Goal: Transaction & Acquisition: Purchase product/service

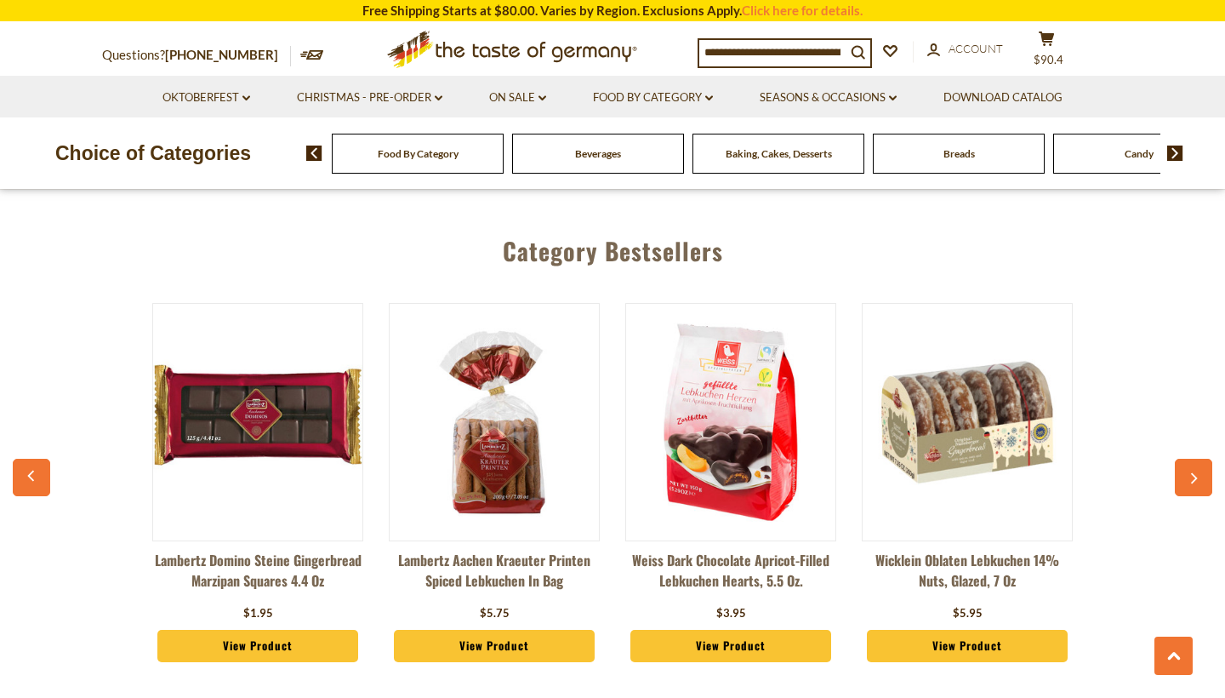
scroll to position [4479, 0]
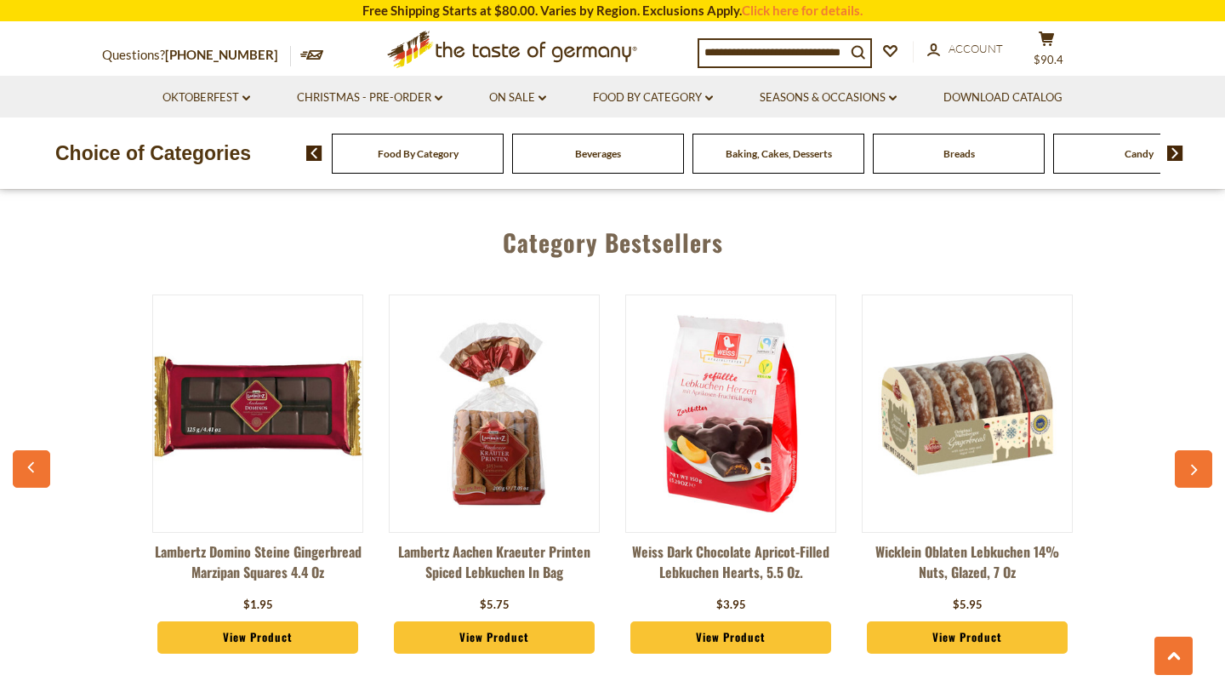
click at [1188, 450] on button "button" at bounding box center [1193, 468] width 37 height 37
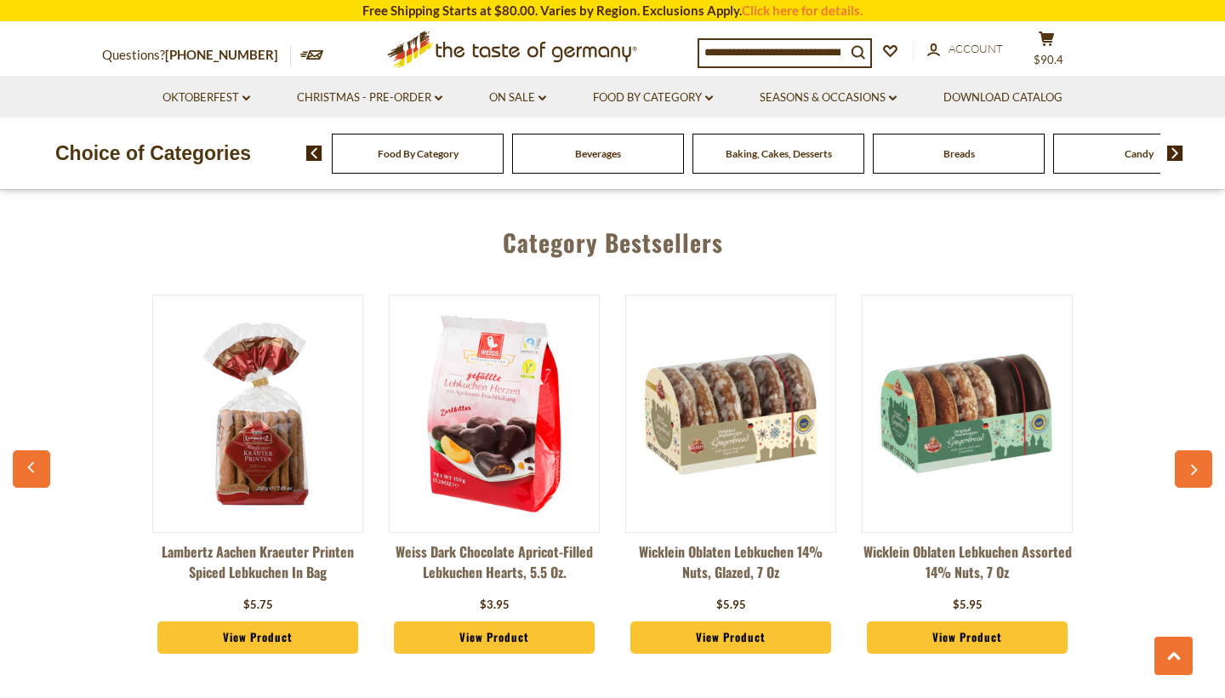
click at [1190, 464] on icon "button" at bounding box center [1194, 470] width 11 height 12
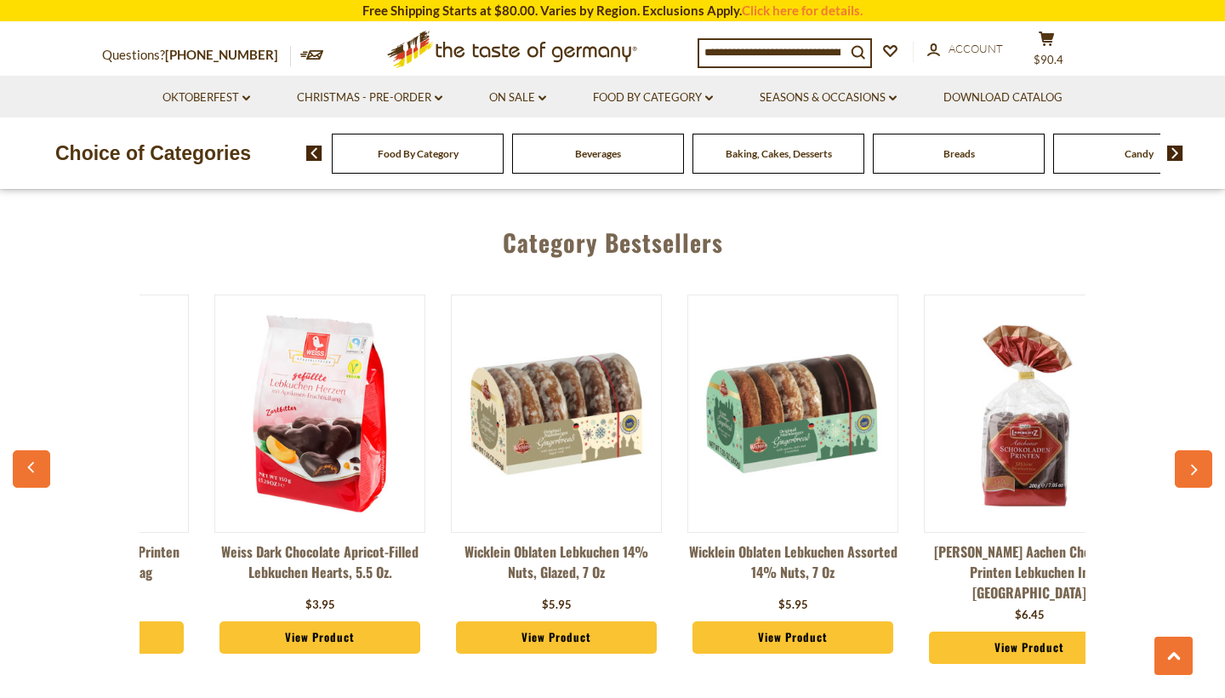
scroll to position [0, 473]
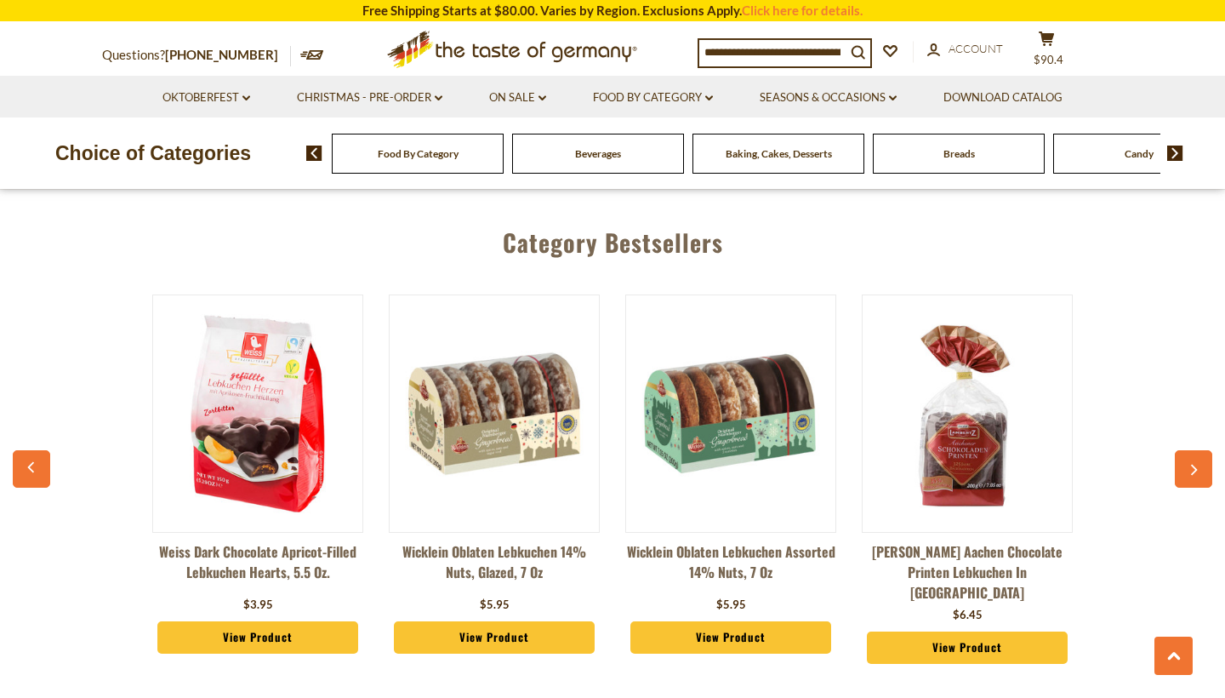
click at [1190, 464] on icon "button" at bounding box center [1194, 470] width 11 height 12
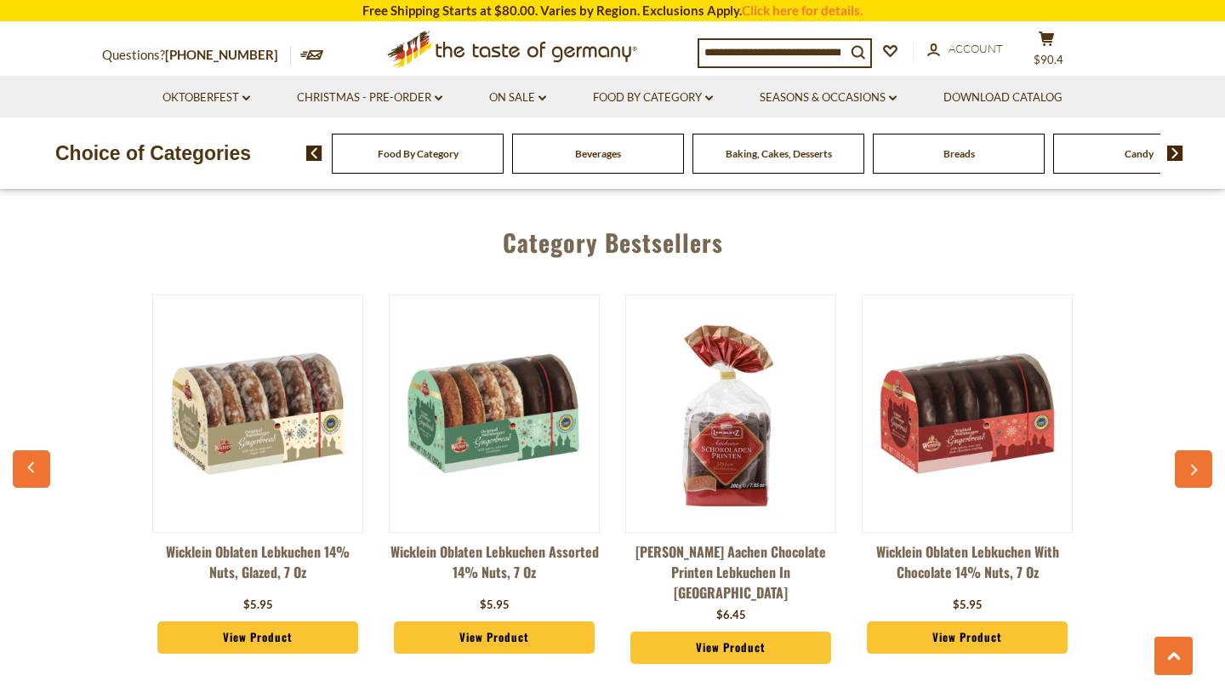
click at [1001, 541] on link "Wicklein Oblaten Lebkuchen with Chocolate 14% Nuts, 7 oz" at bounding box center [967, 566] width 211 height 51
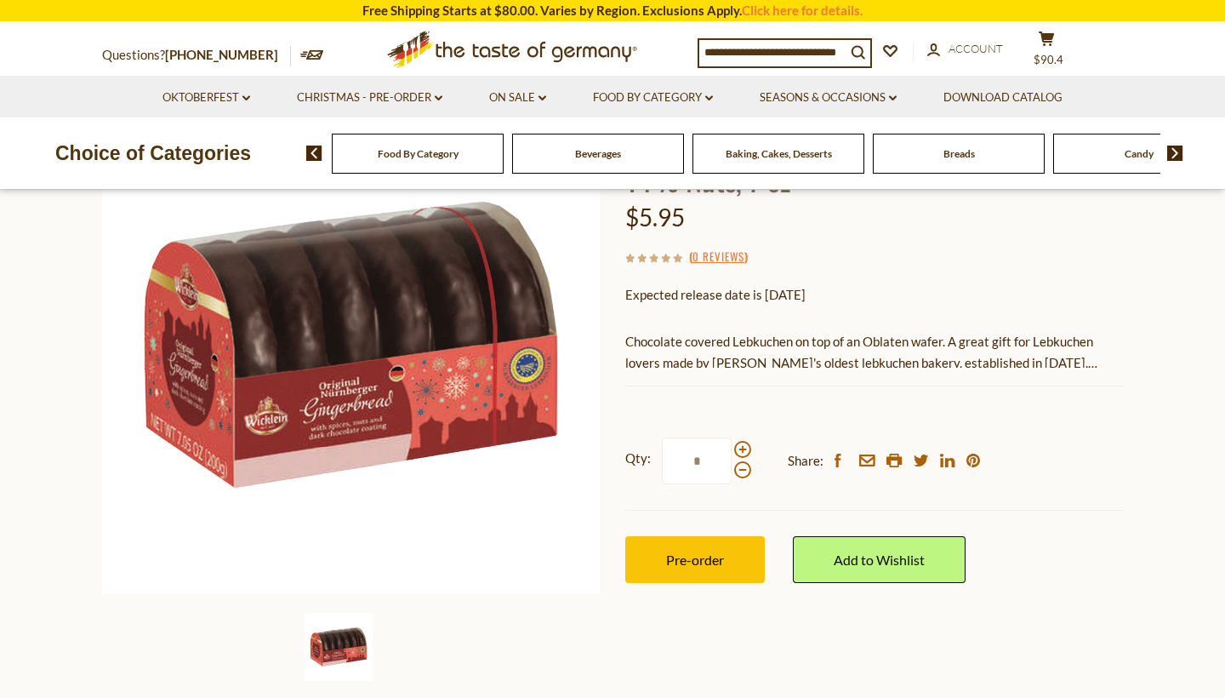
scroll to position [198, 0]
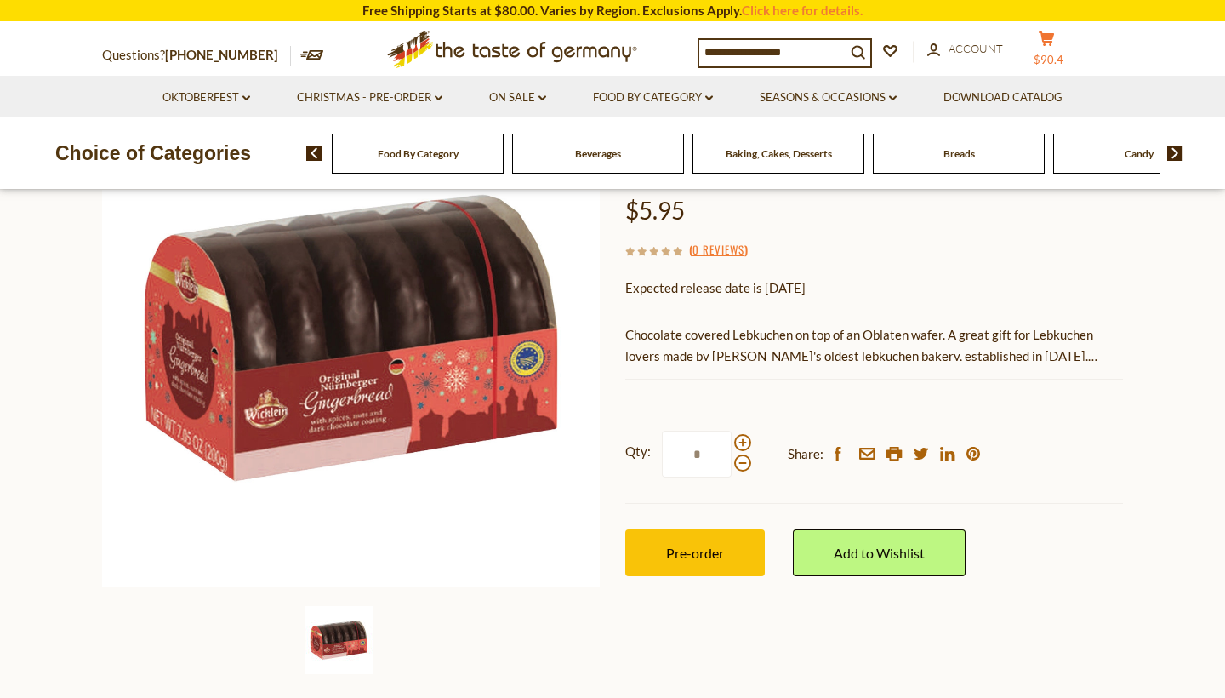
click at [1063, 53] on span "$90.4" at bounding box center [1049, 60] width 30 height 14
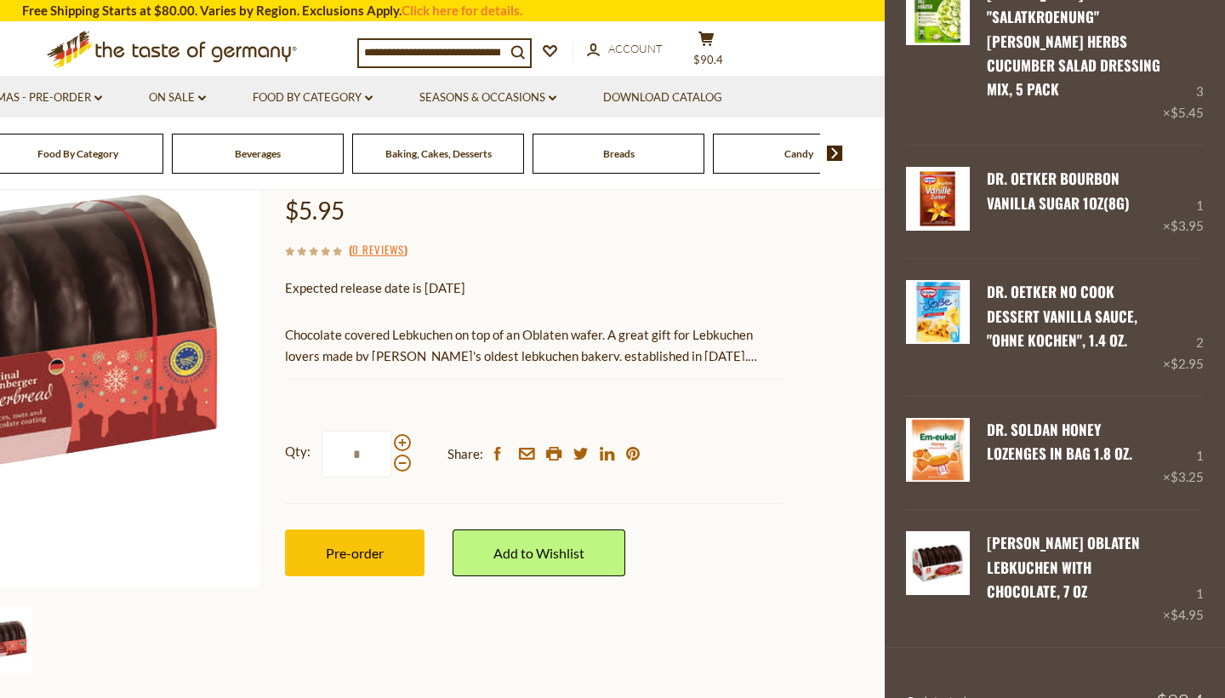
scroll to position [515, 0]
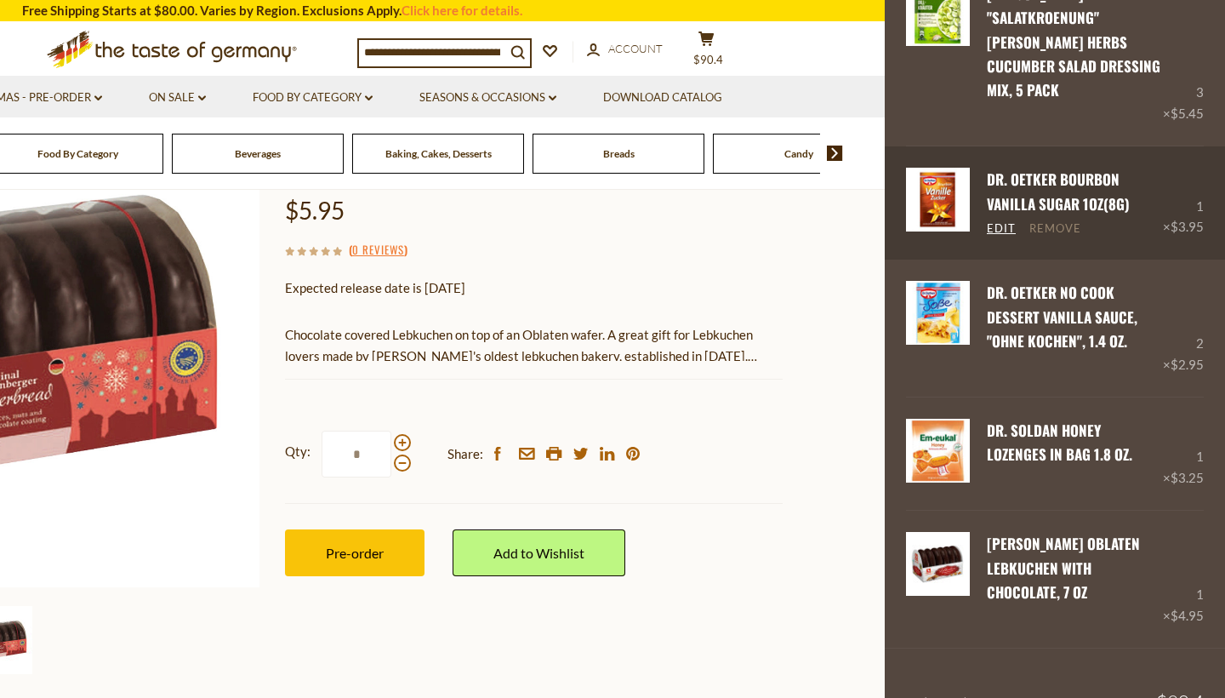
click at [1045, 221] on link "Remove" at bounding box center [1056, 228] width 52 height 15
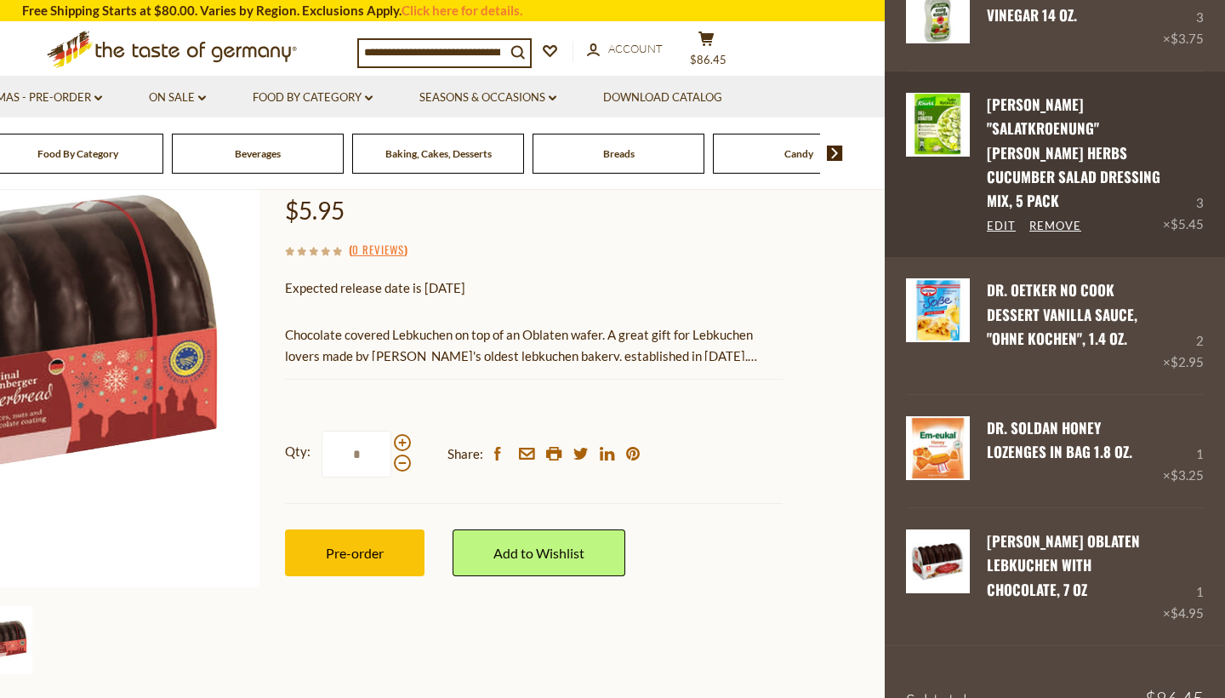
scroll to position [403, 0]
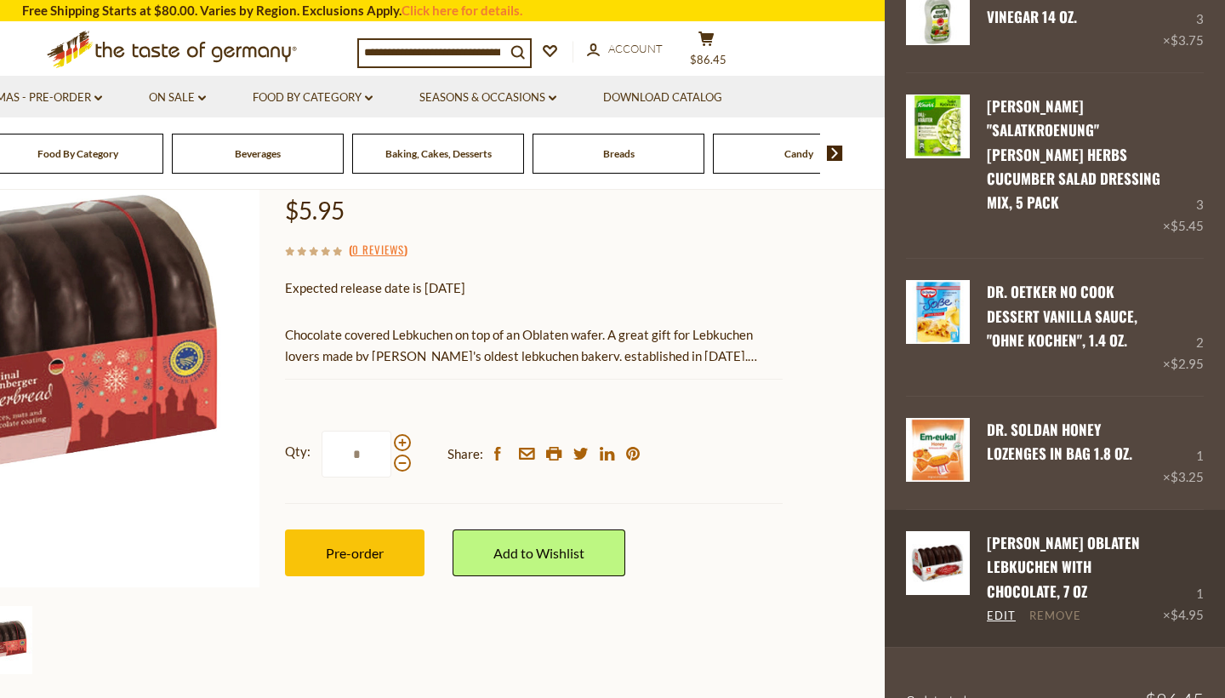
click at [1071, 608] on link "Remove" at bounding box center [1056, 615] width 52 height 15
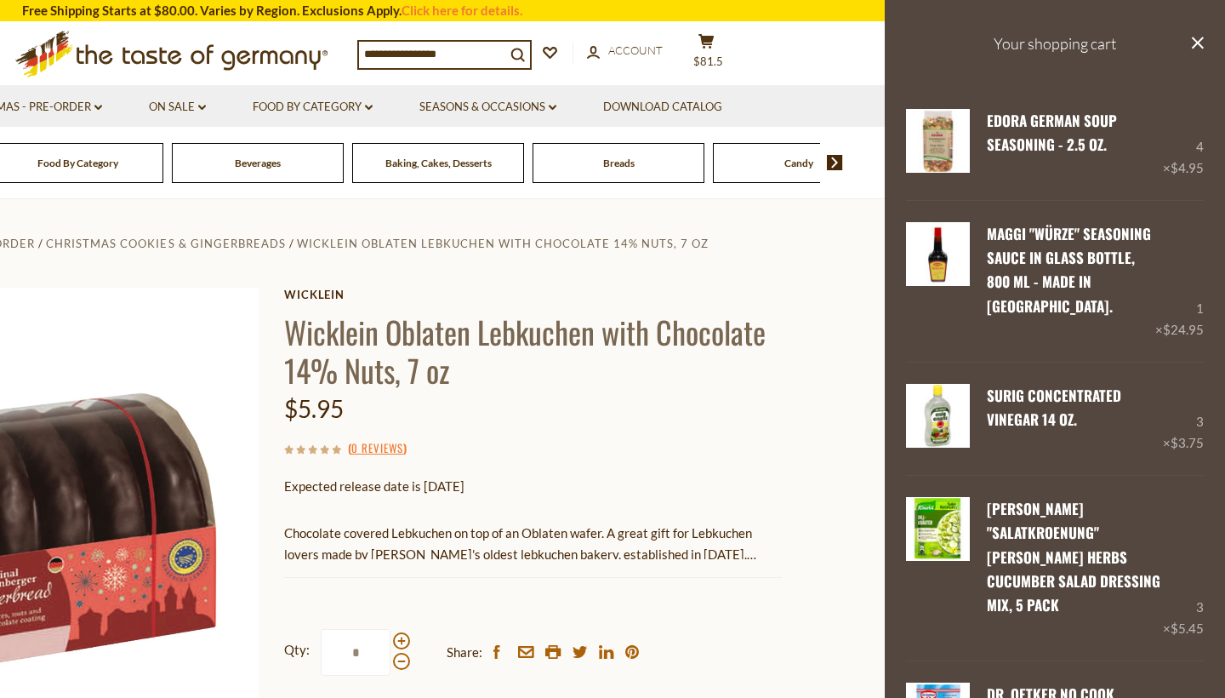
scroll to position [0, 0]
click at [447, 165] on span "Baking, Cakes, Desserts" at bounding box center [438, 163] width 106 height 13
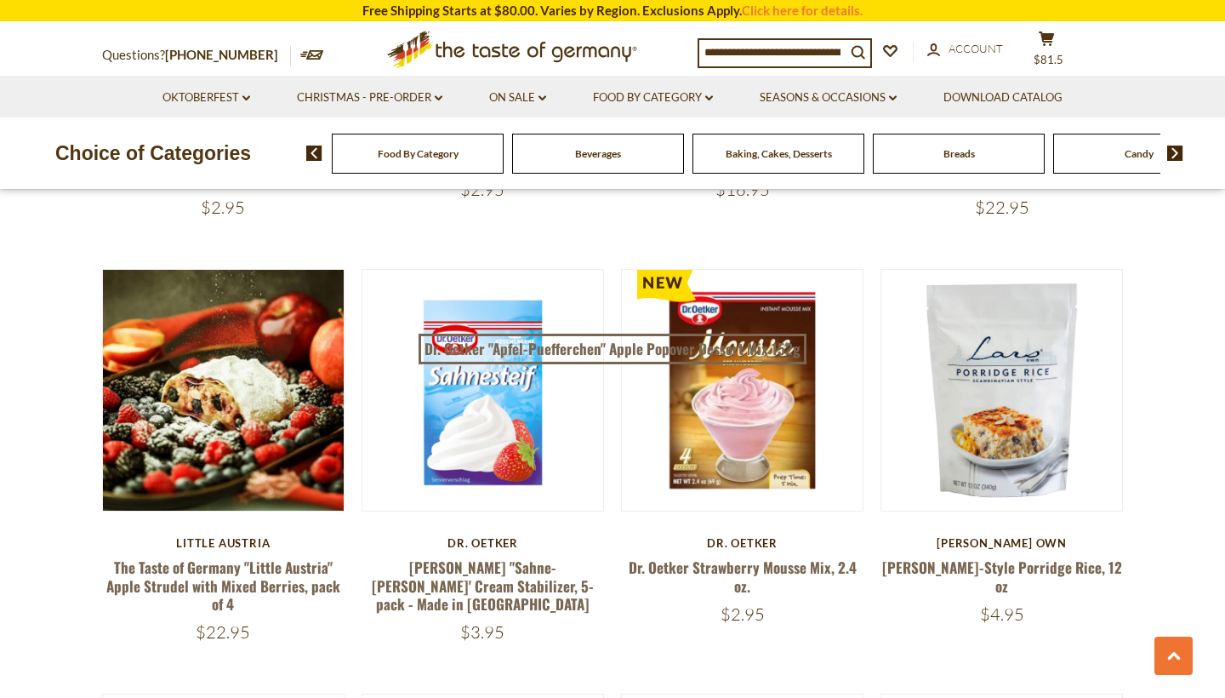
scroll to position [2071, 0]
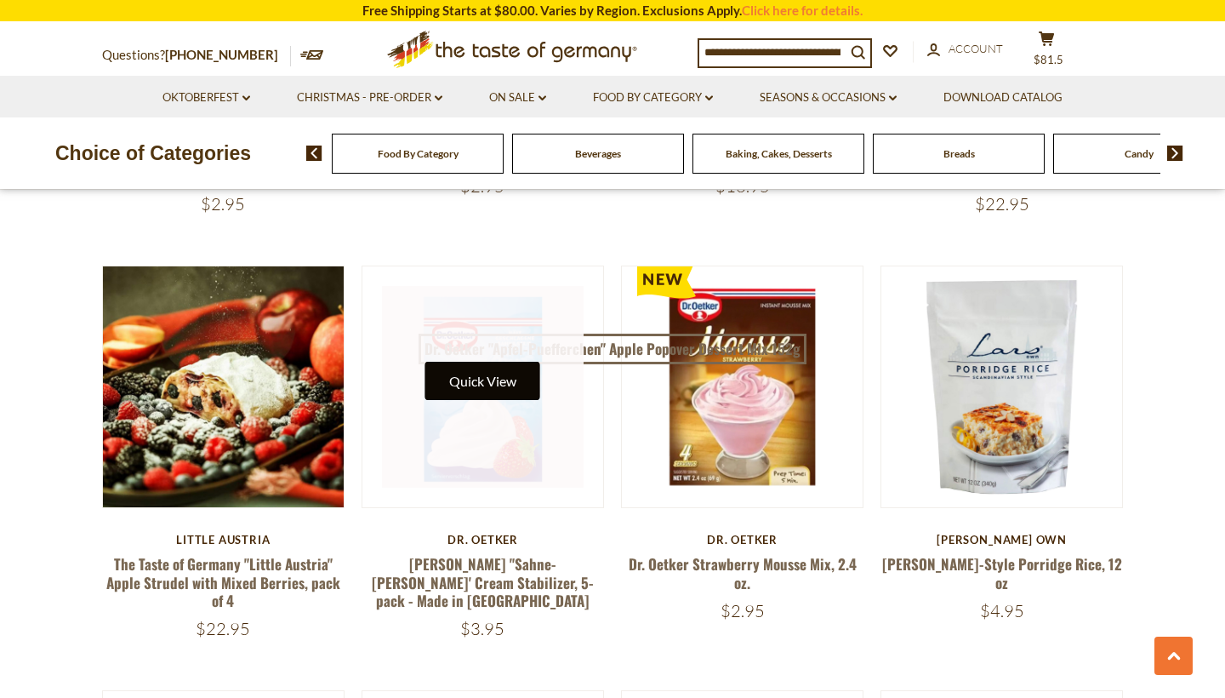
click at [498, 390] on button "Quick View" at bounding box center [482, 381] width 115 height 38
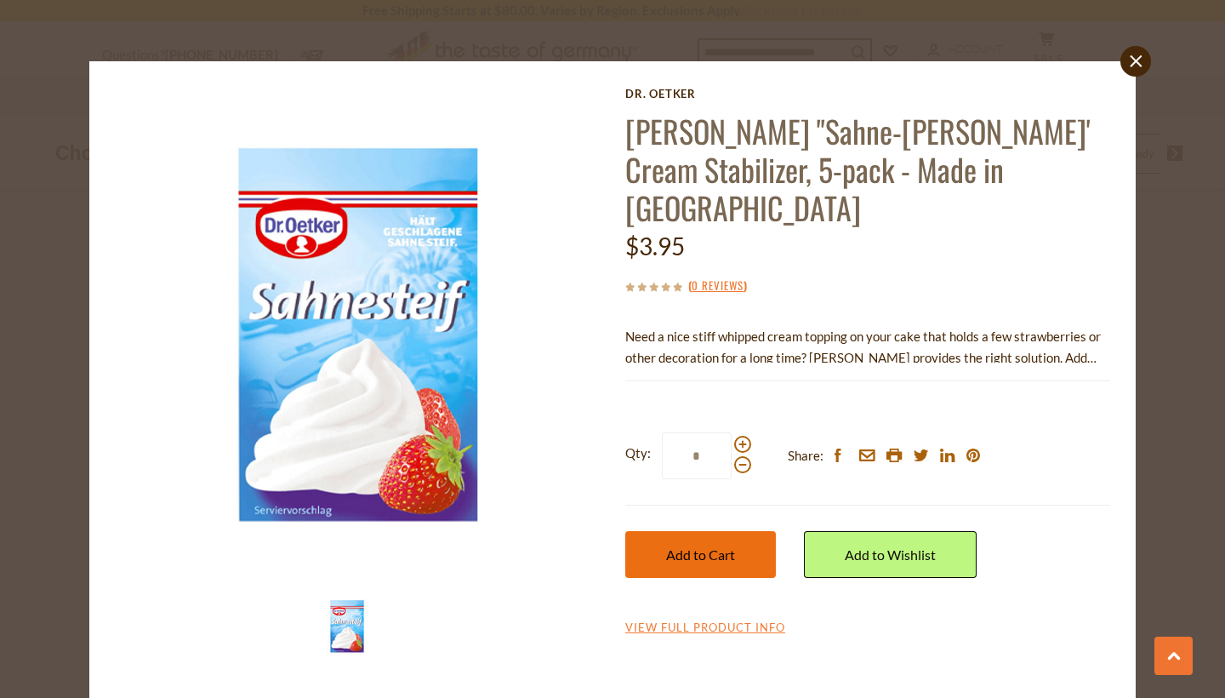
click at [717, 531] on button "Add to Cart" at bounding box center [700, 554] width 151 height 47
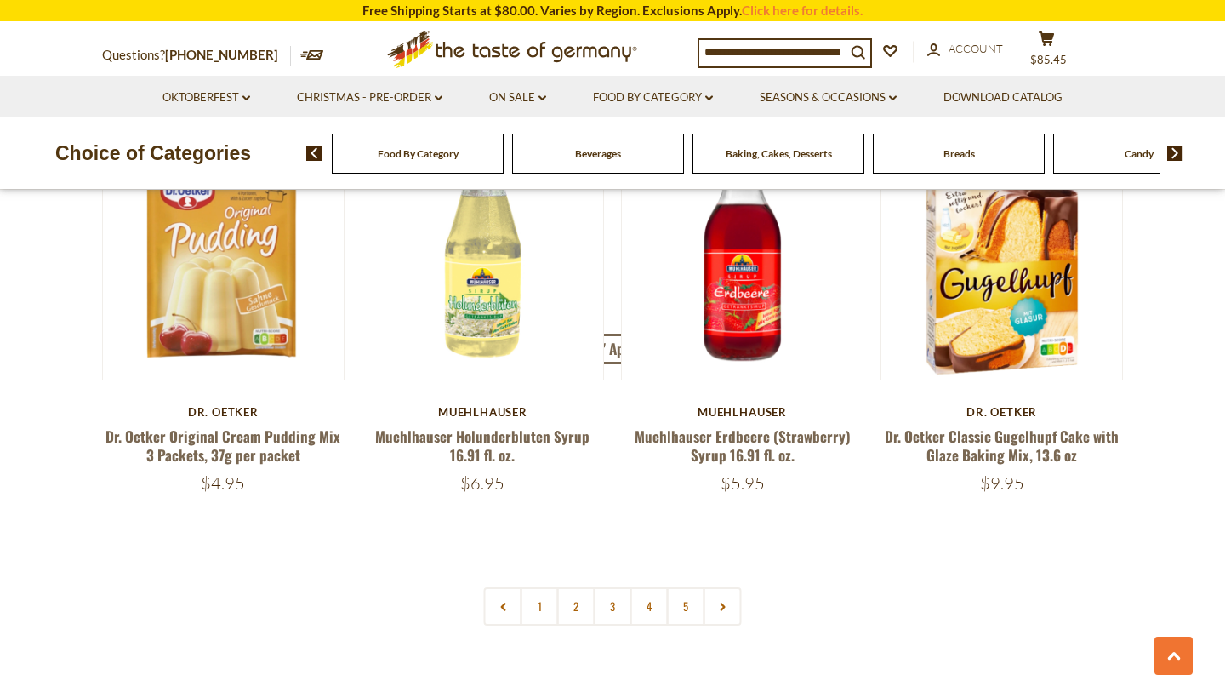
scroll to position [3826, 0]
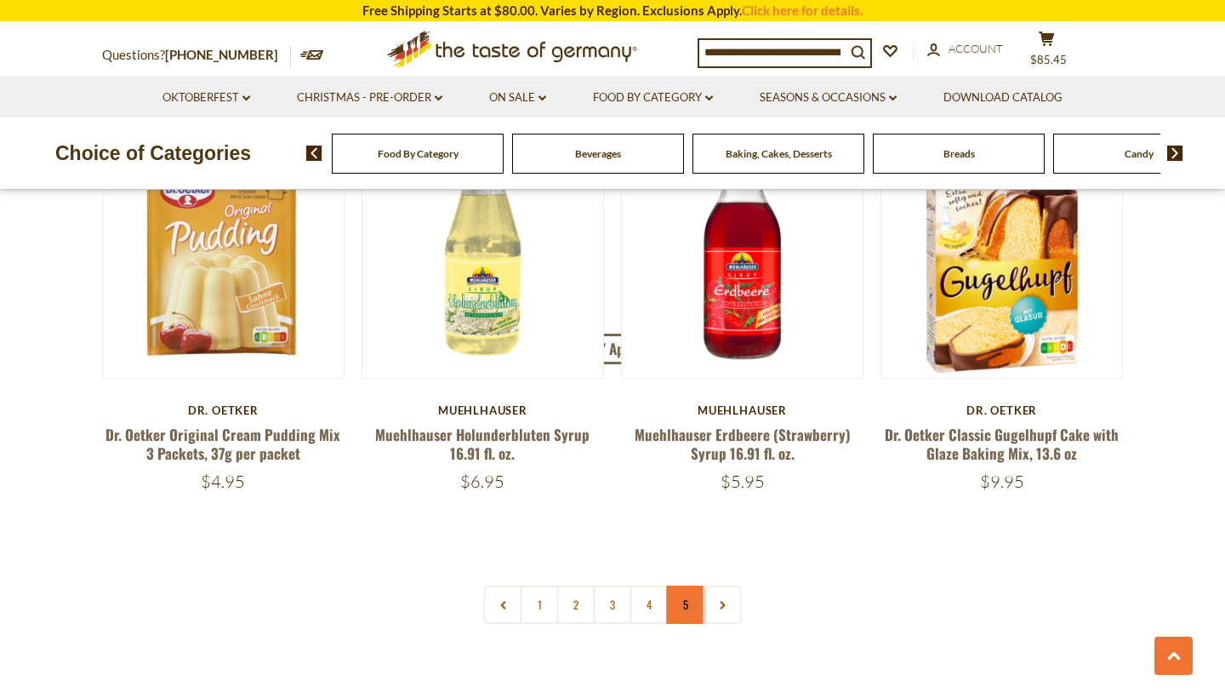
click at [698, 593] on link "5" at bounding box center [686, 604] width 38 height 38
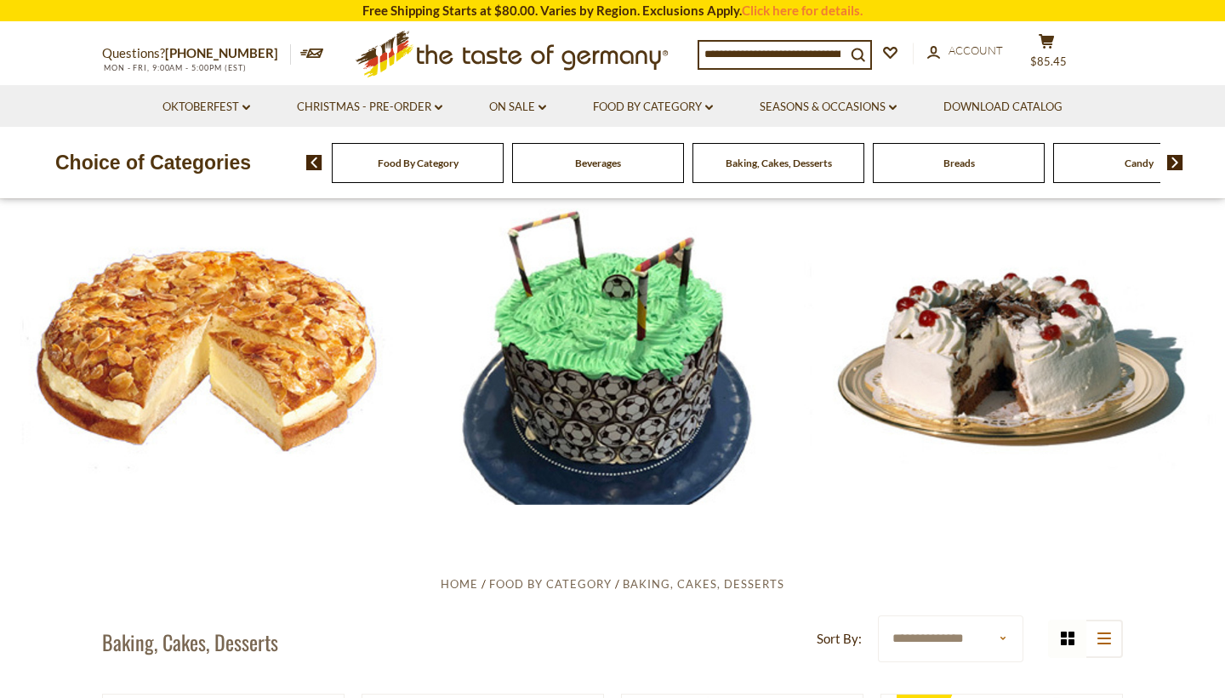
scroll to position [0, 0]
click at [511, 106] on link "On Sale dropdown_arrow" at bounding box center [517, 107] width 57 height 19
click at [512, 156] on link "All On Sale" at bounding box center [510, 151] width 61 height 15
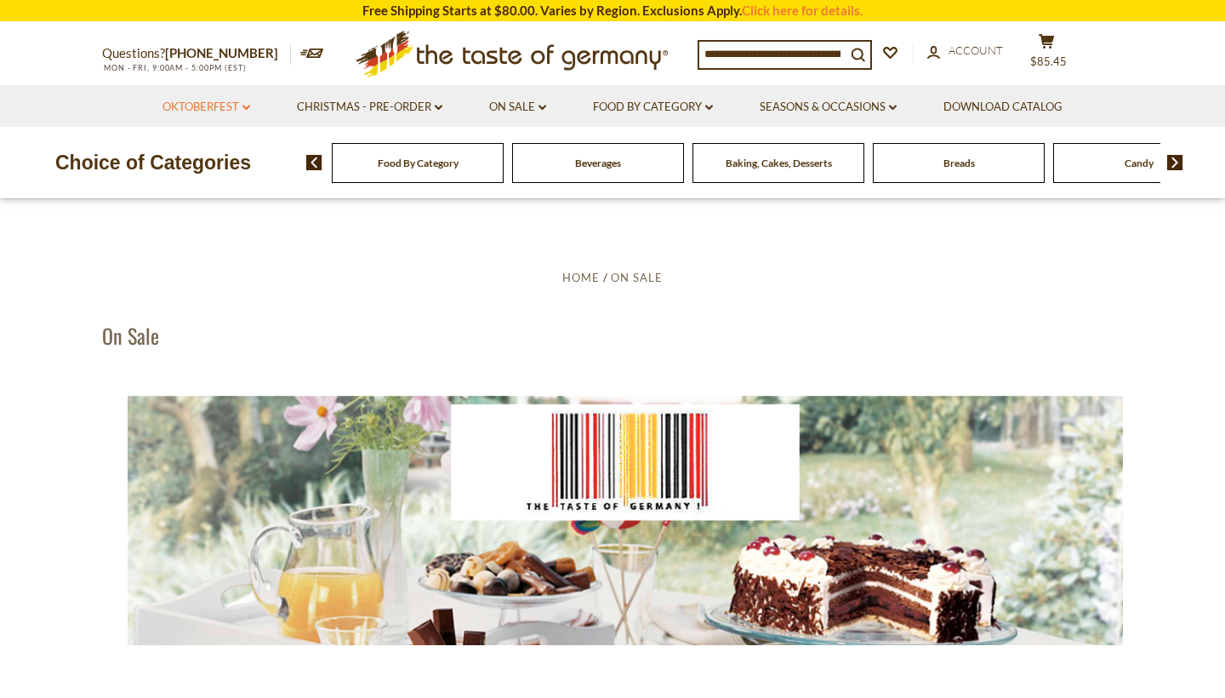
click at [219, 100] on link "Oktoberfest dropdown_arrow" at bounding box center [207, 107] width 88 height 19
click at [218, 150] on link "All Oktoberfest" at bounding box center [197, 151] width 88 height 15
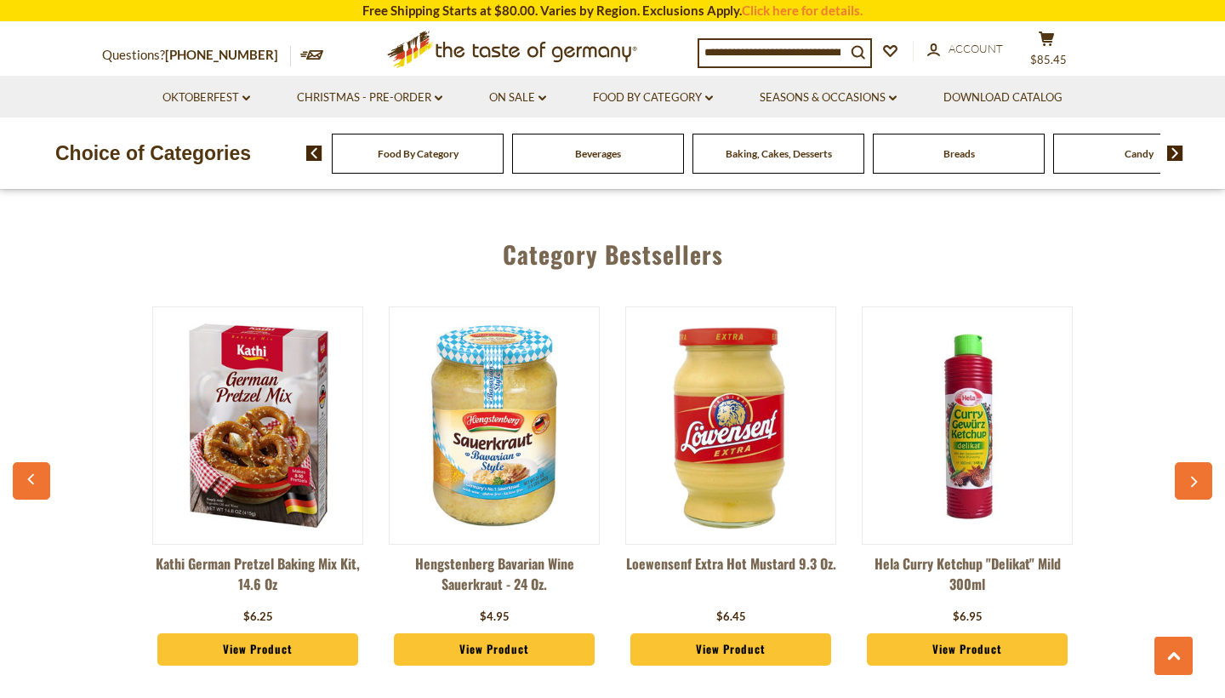
scroll to position [4489, 0]
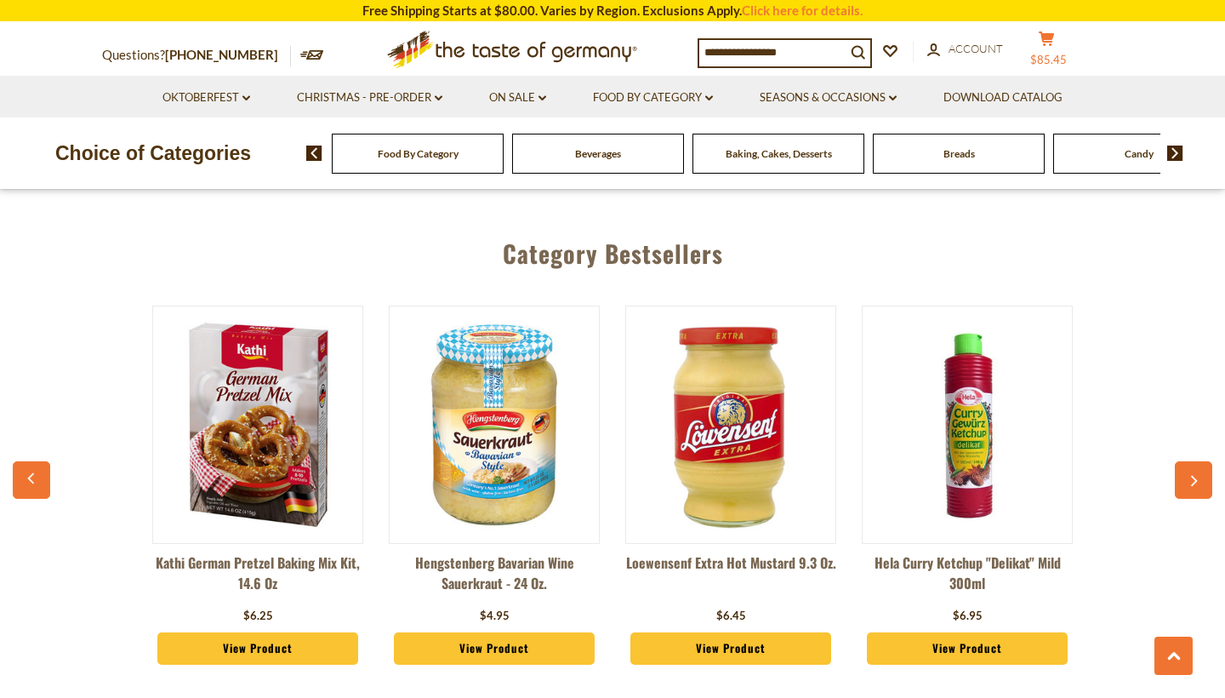
click at [1053, 55] on span "$85.45" at bounding box center [1049, 60] width 37 height 14
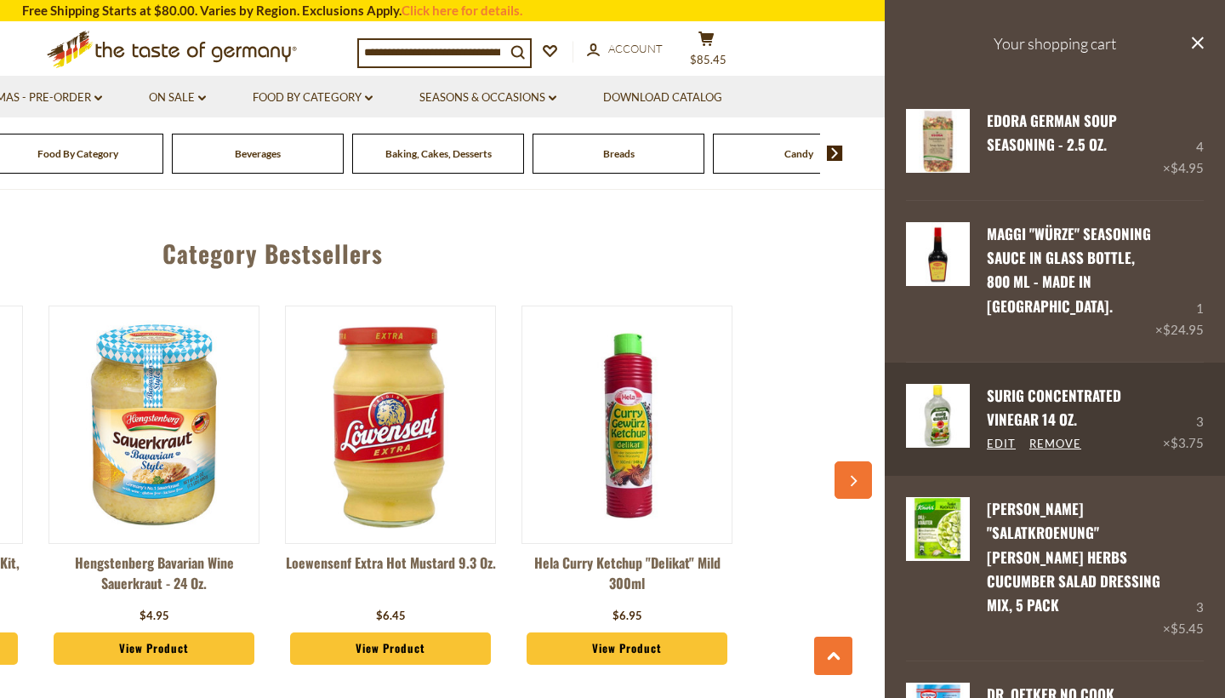
scroll to position [0, 0]
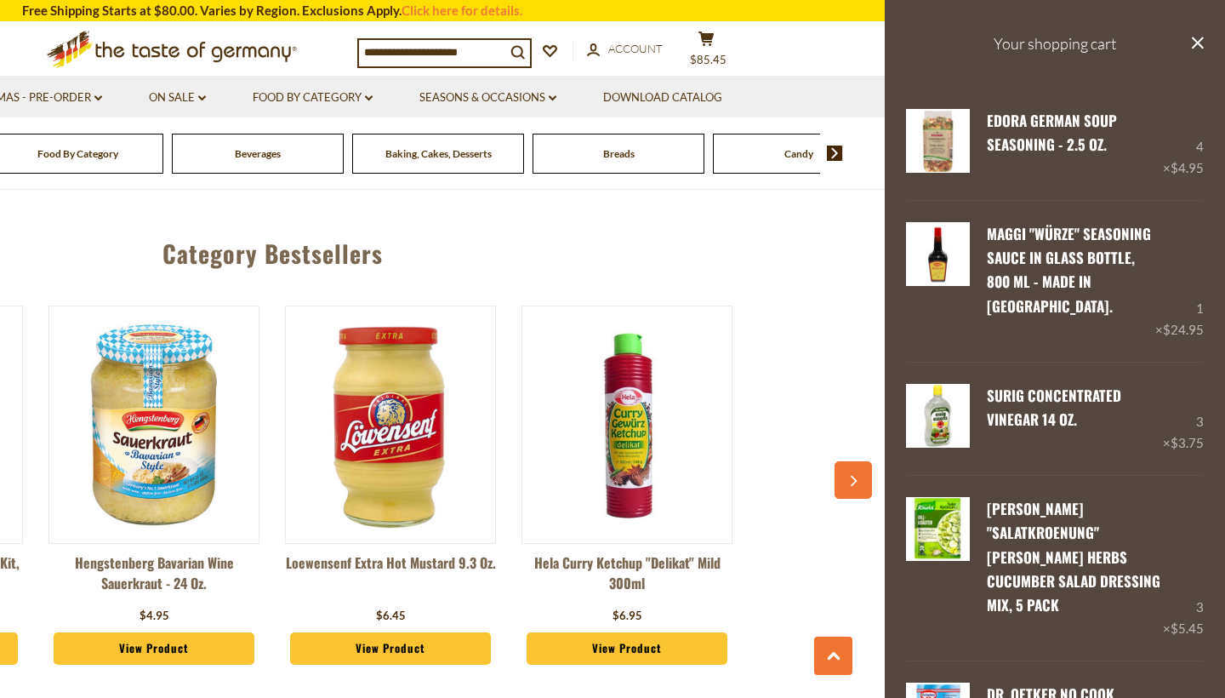
click at [488, 51] on input at bounding box center [432, 52] width 146 height 24
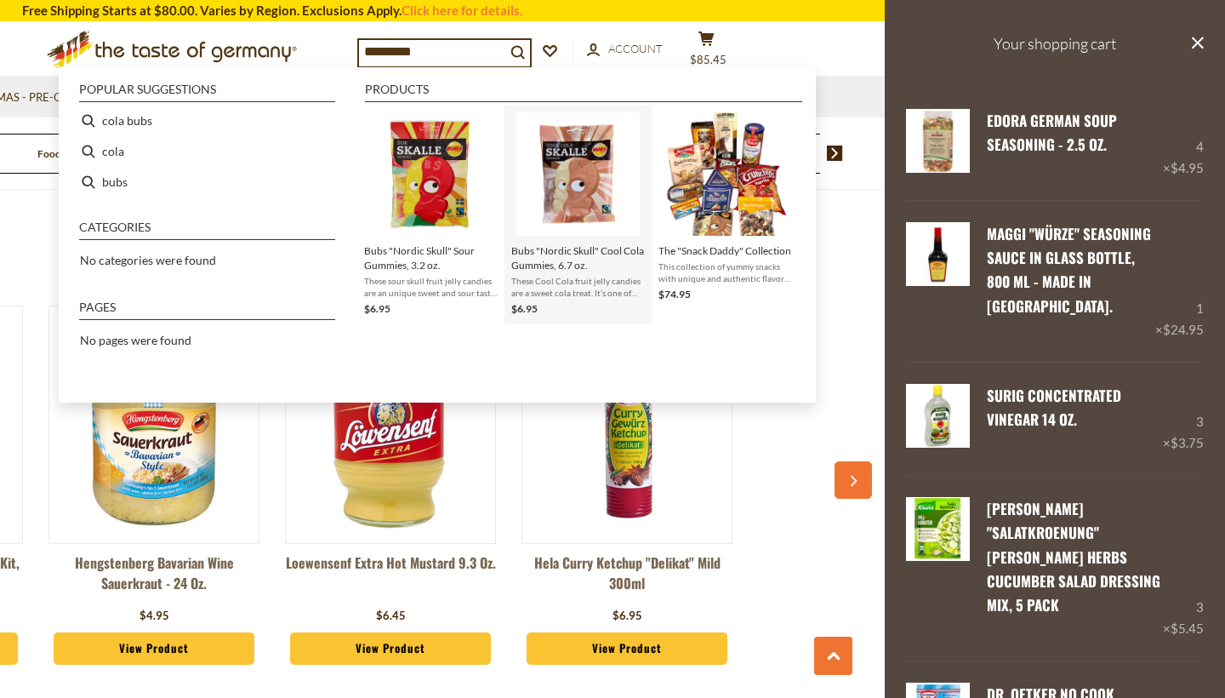
type input "*********"
click at [585, 259] on span "Bubs "Nordic Skull" Cool Cola Gummies, 6.7 oz." at bounding box center [578, 257] width 134 height 29
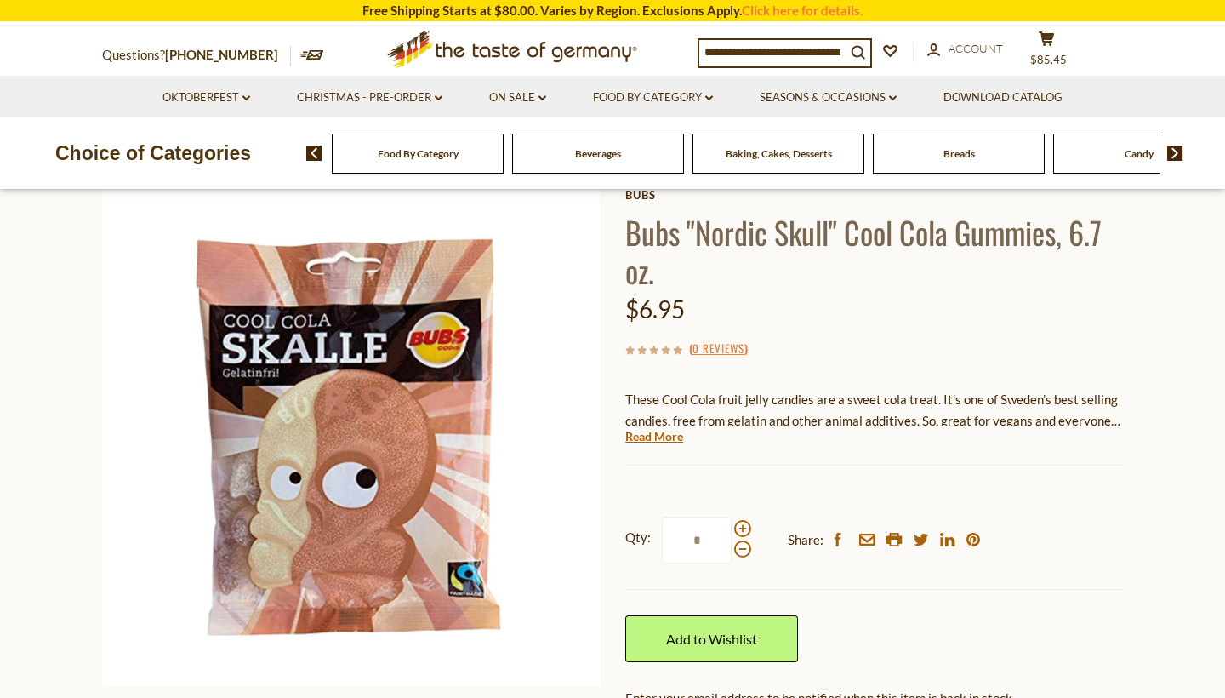
scroll to position [97, 0]
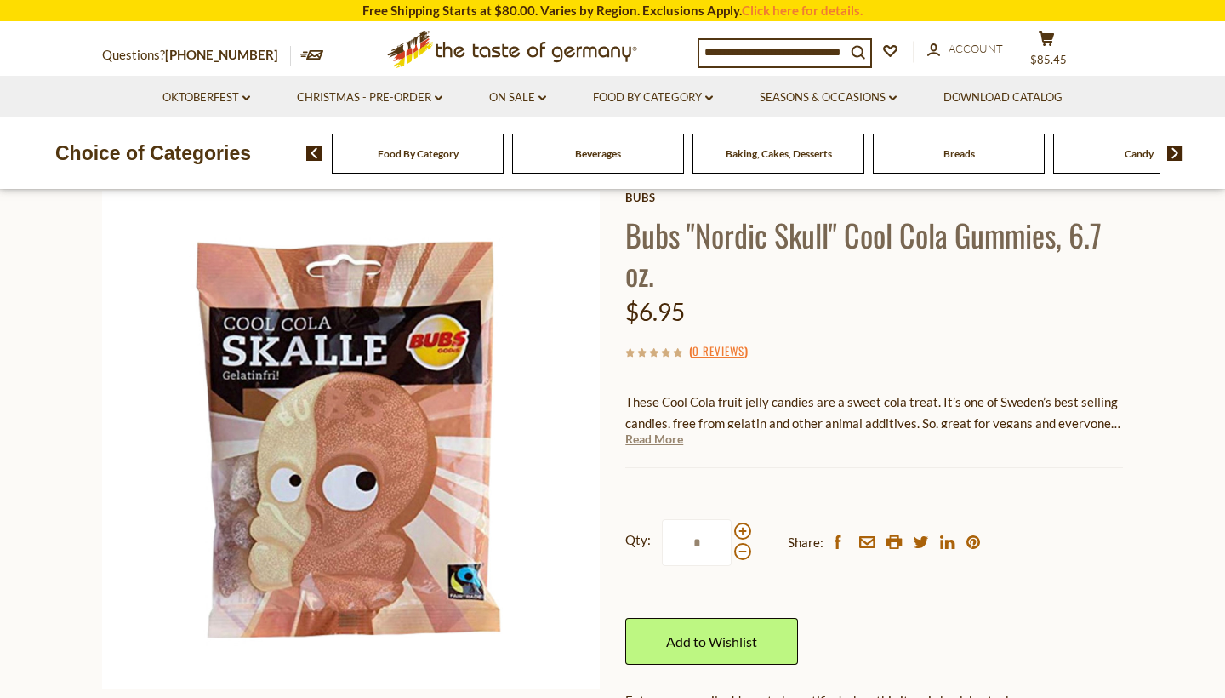
click at [664, 440] on link "Read More" at bounding box center [654, 439] width 58 height 17
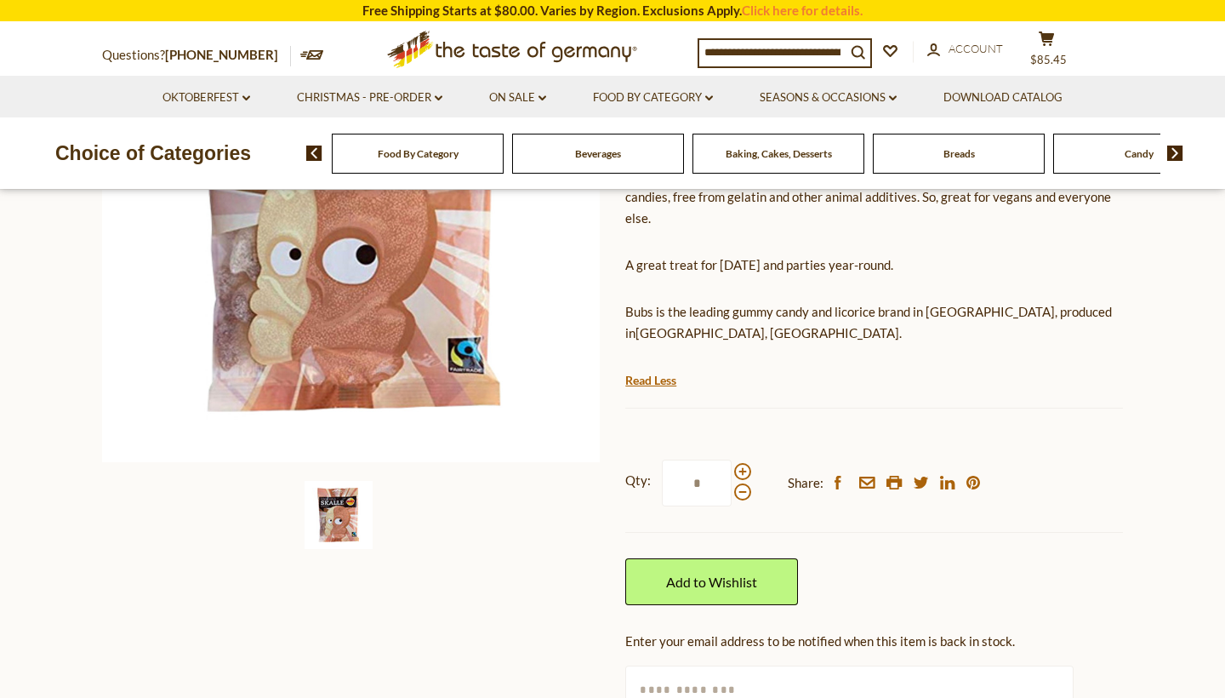
scroll to position [324, 0]
click at [1061, 53] on span "$85.45" at bounding box center [1049, 60] width 37 height 14
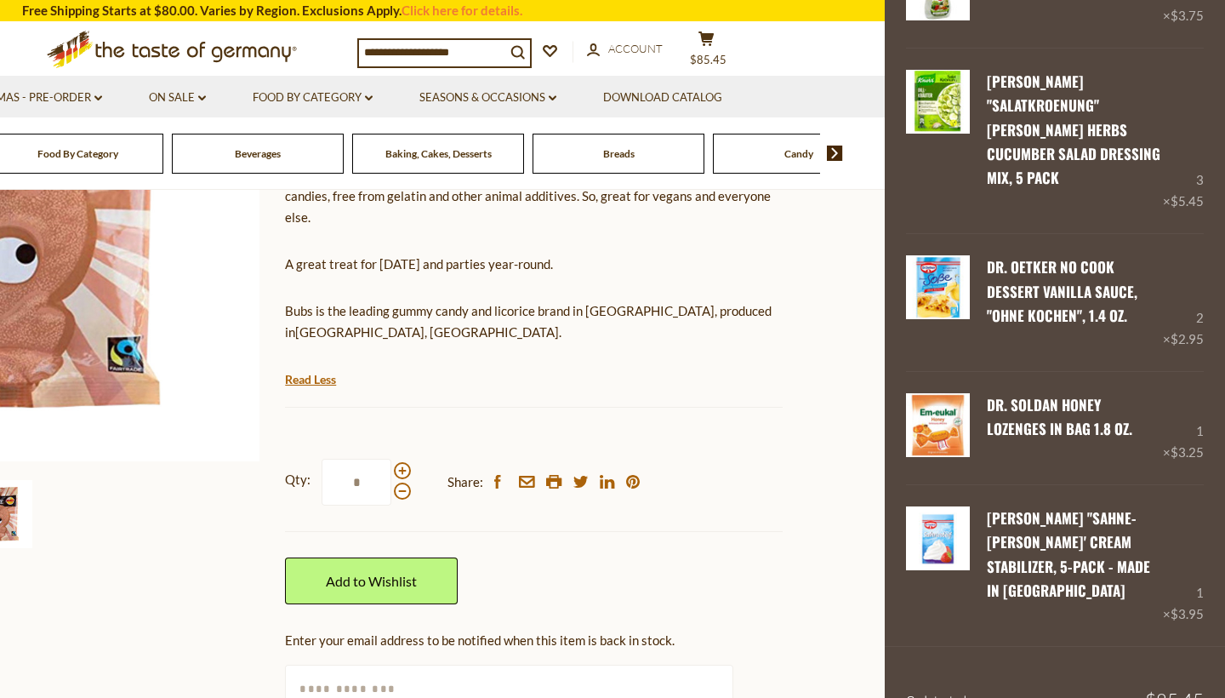
scroll to position [426, 0]
